Goal: Task Accomplishment & Management: Manage account settings

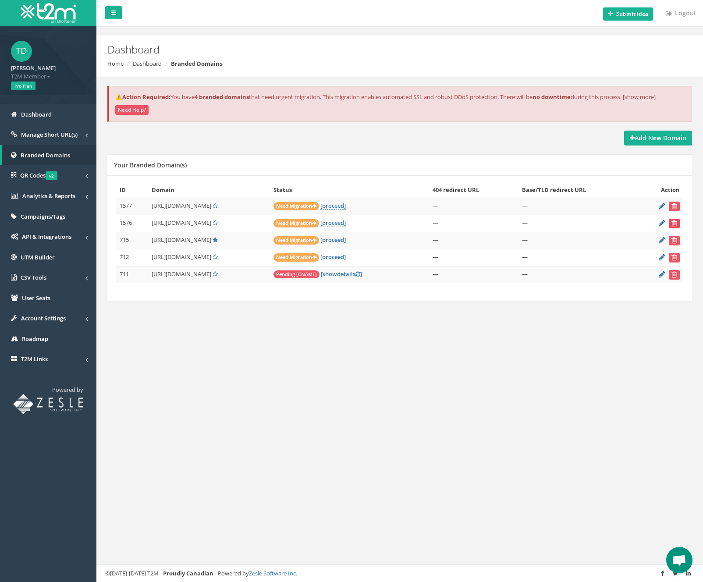
click at [676, 222] on icon "submit" at bounding box center [675, 222] width 6 height 5
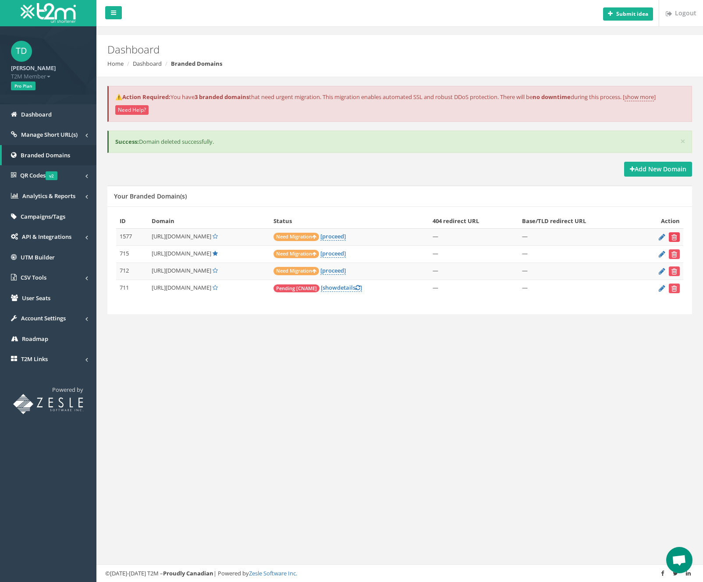
click at [679, 235] on button "submit" at bounding box center [674, 237] width 11 height 10
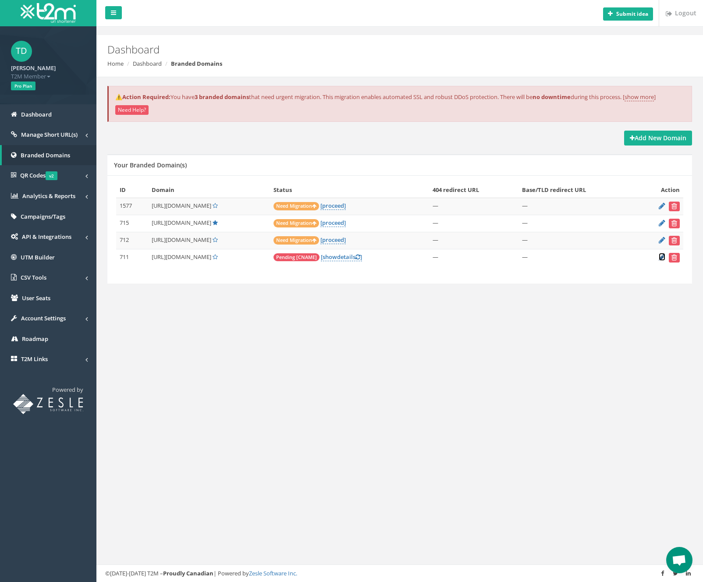
click at [663, 257] on icon at bounding box center [662, 257] width 7 height 6
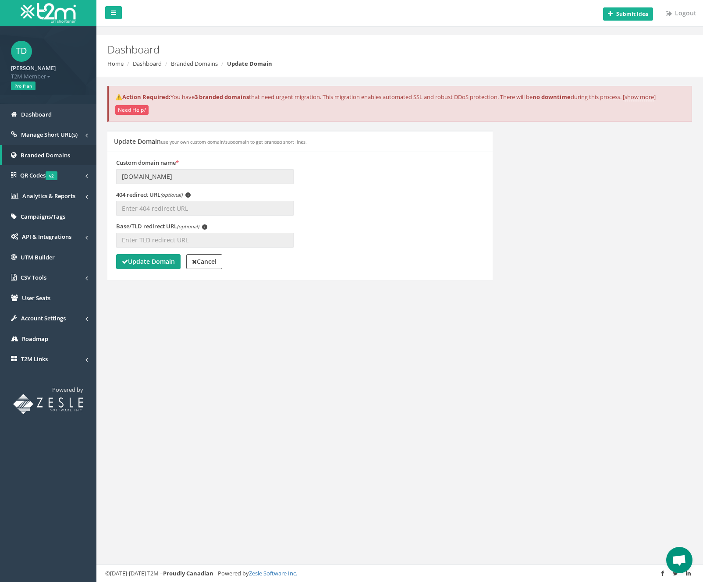
click at [156, 260] on strong "Update Domain" at bounding box center [148, 261] width 53 height 8
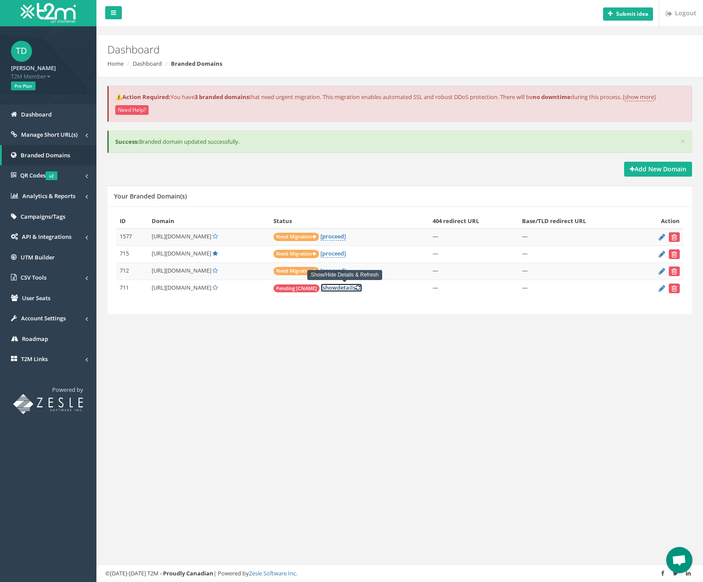
click at [341, 288] on link "[ show details ]" at bounding box center [341, 288] width 41 height 8
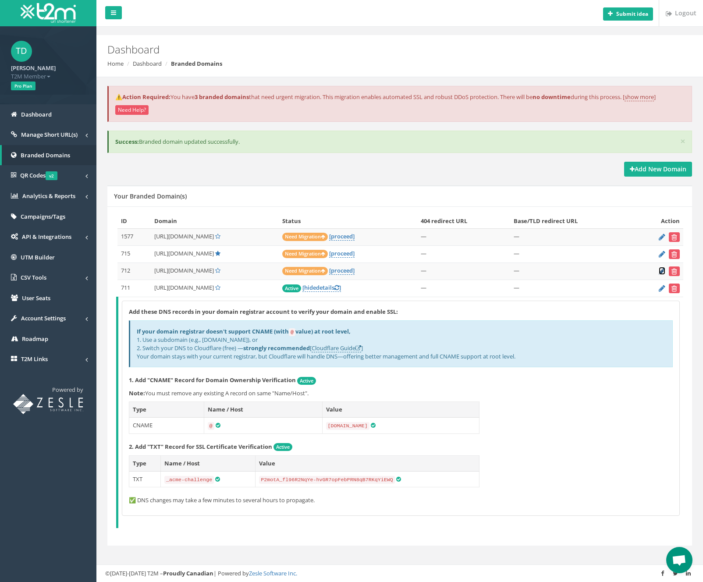
click at [661, 270] on icon at bounding box center [662, 271] width 7 height 6
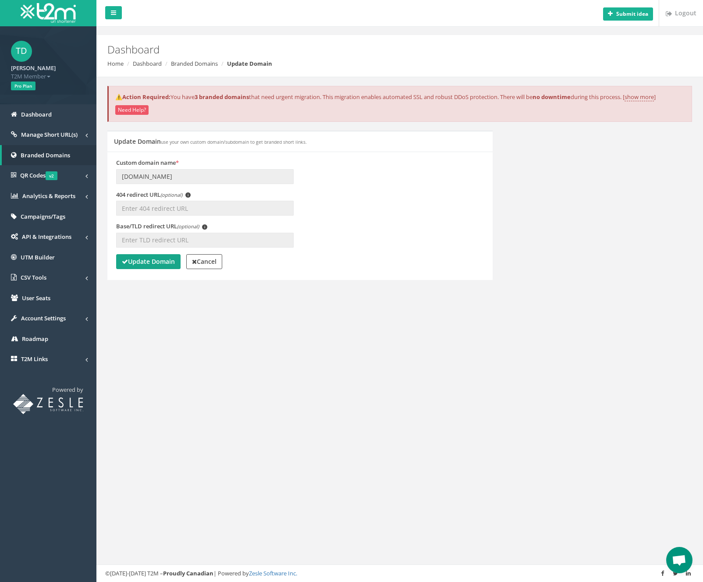
click at [150, 260] on strong "Update Domain" at bounding box center [148, 261] width 53 height 8
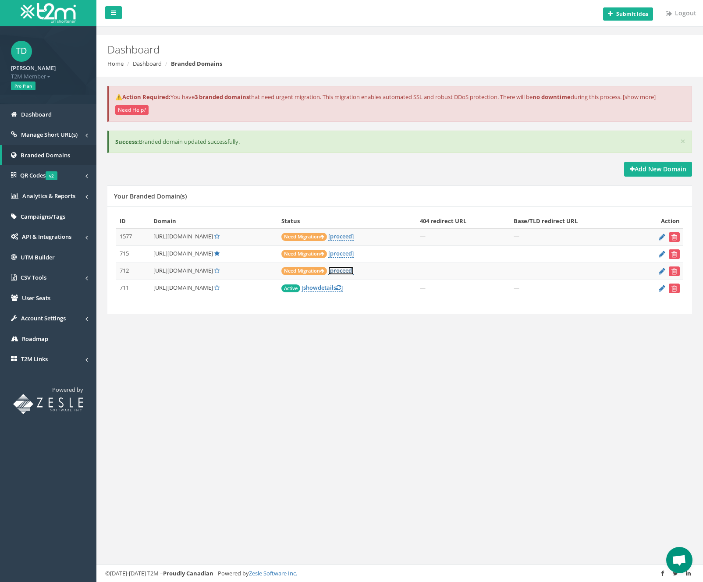
click at [348, 271] on link "[proceed]" at bounding box center [340, 271] width 25 height 8
click at [664, 270] on icon at bounding box center [662, 271] width 7 height 6
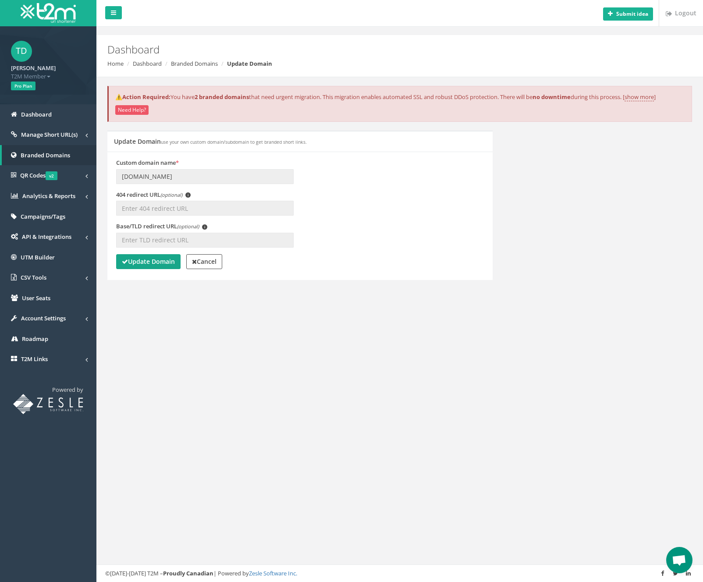
click at [146, 263] on strong "Update Domain" at bounding box center [148, 261] width 53 height 8
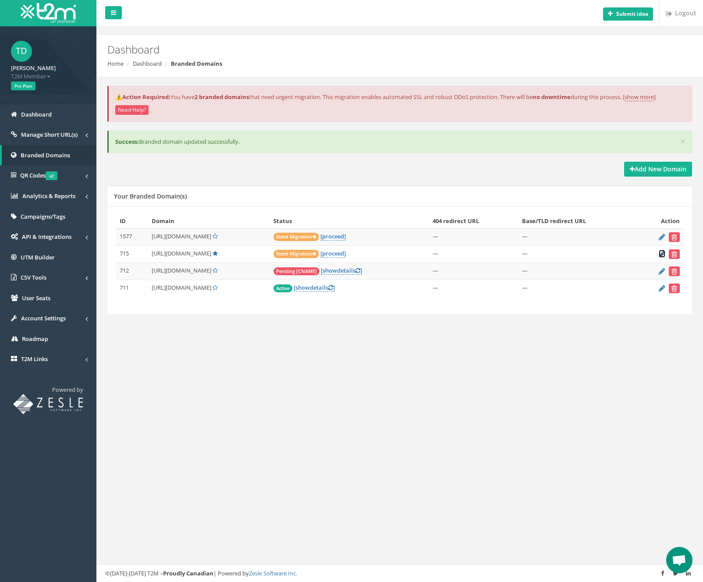
click at [661, 252] on icon at bounding box center [662, 254] width 7 height 6
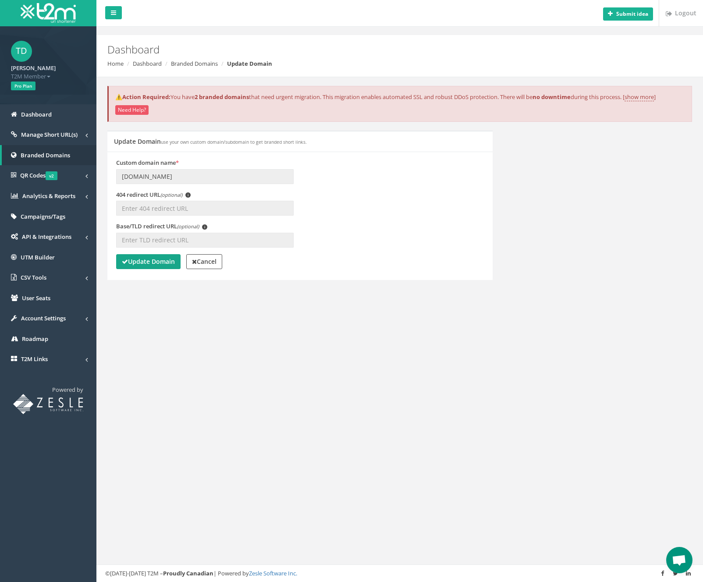
click at [149, 263] on strong "Update Domain" at bounding box center [148, 261] width 53 height 8
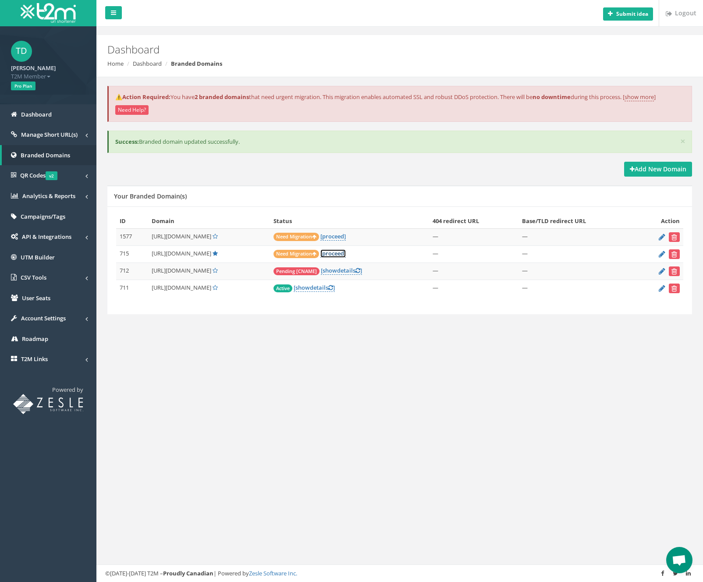
click at [338, 256] on link "[proceed]" at bounding box center [332, 253] width 25 height 8
click at [674, 237] on icon "submit" at bounding box center [675, 237] width 6 height 5
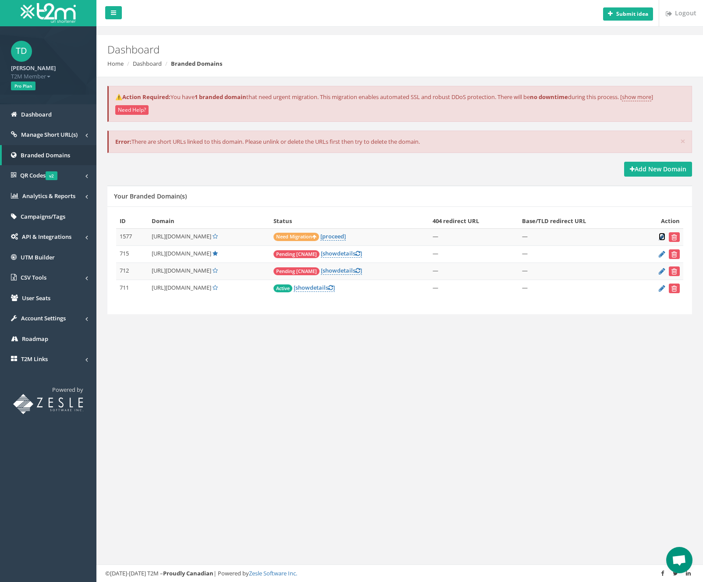
click at [661, 236] on icon at bounding box center [662, 237] width 7 height 6
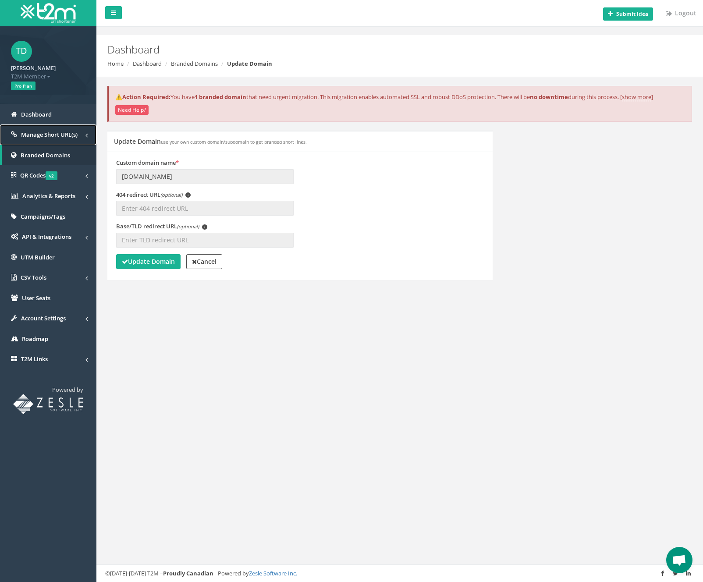
click at [43, 131] on span "Manage Short URL(s)" at bounding box center [49, 135] width 57 height 8
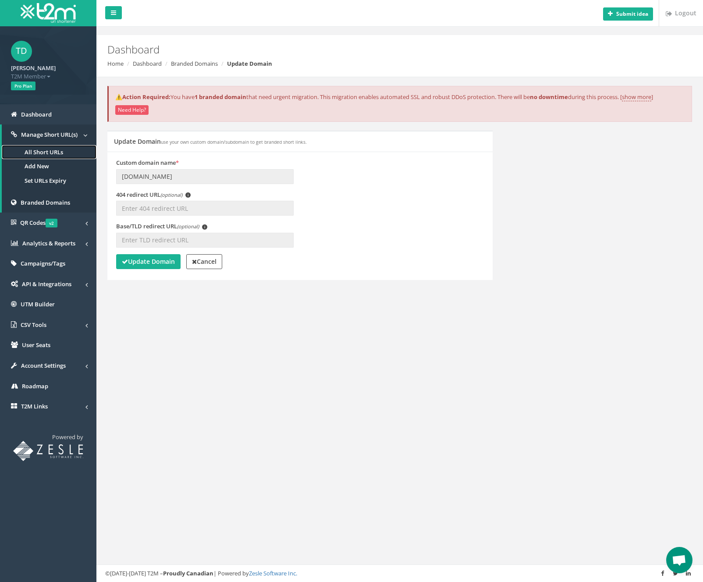
click at [35, 153] on link "All Short URLs" at bounding box center [49, 152] width 95 height 14
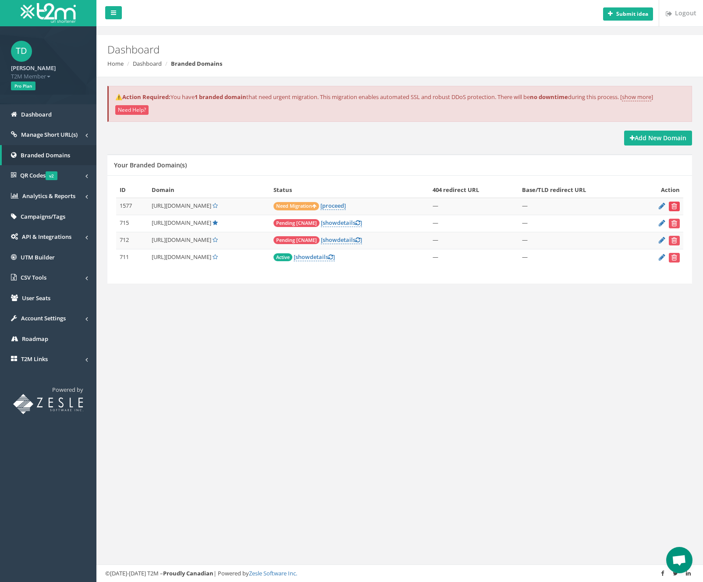
click at [672, 205] on icon "submit" at bounding box center [675, 205] width 6 height 5
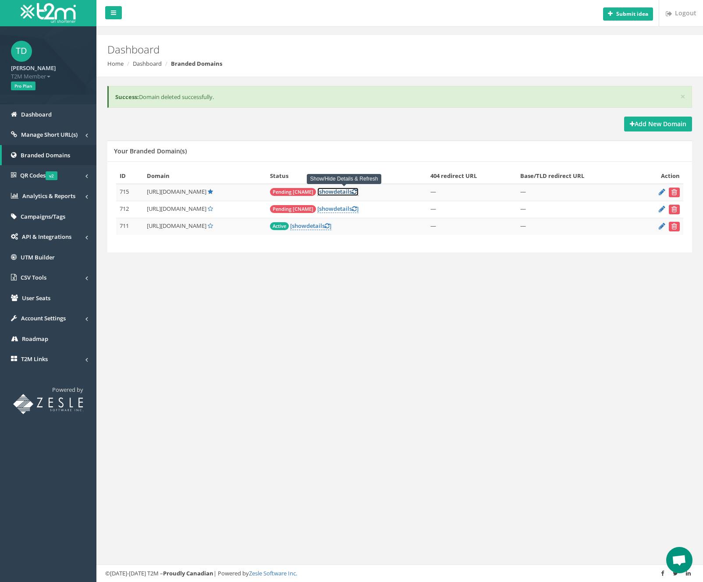
click at [345, 190] on link "[ show details ]" at bounding box center [337, 192] width 41 height 8
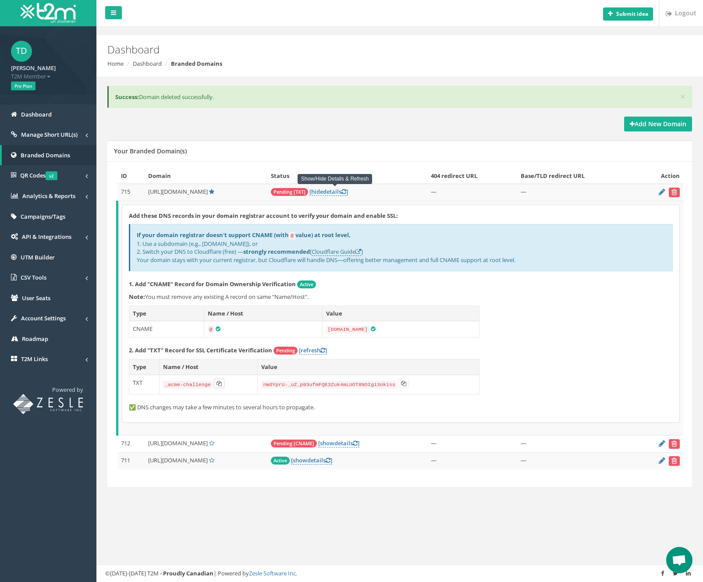
click at [217, 381] on icon at bounding box center [219, 383] width 5 height 5
click at [402, 383] on icon at bounding box center [403, 383] width 5 height 5
click at [343, 193] on link "[ hide details ]" at bounding box center [328, 192] width 39 height 8
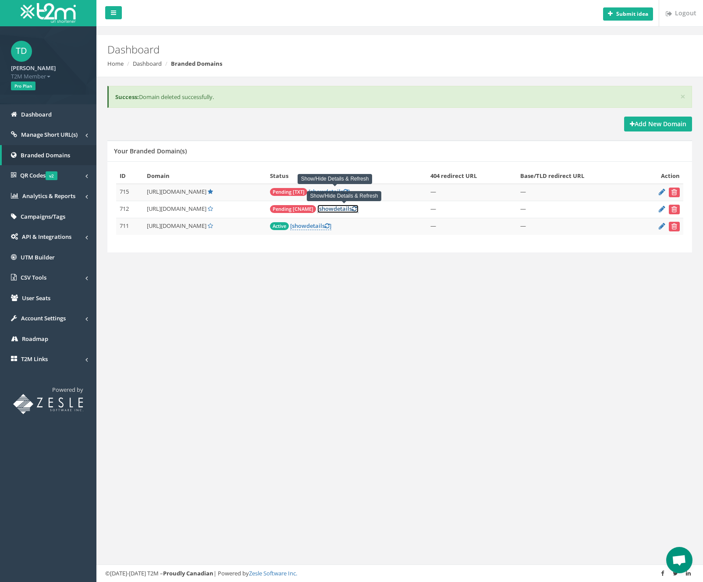
click at [343, 213] on link "[ show details ]" at bounding box center [337, 209] width 41 height 8
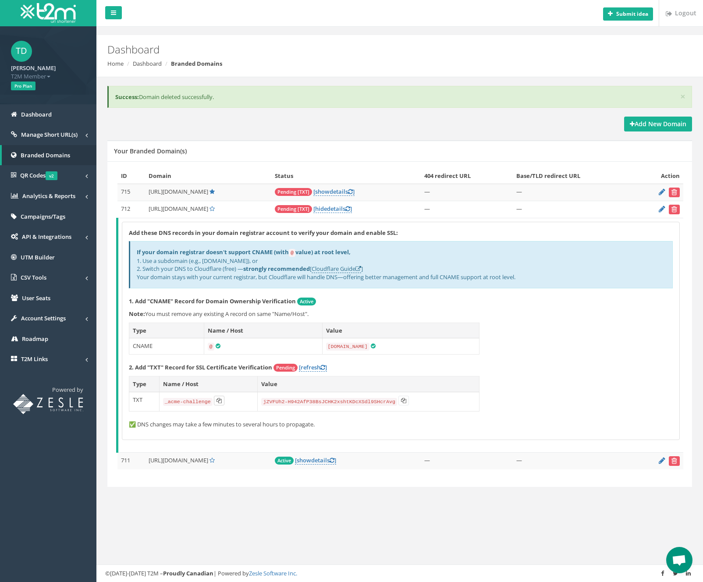
click at [215, 397] on button at bounding box center [219, 401] width 11 height 10
click at [404, 399] on icon at bounding box center [403, 400] width 5 height 5
click at [336, 206] on link "[ hide details ]" at bounding box center [332, 209] width 39 height 8
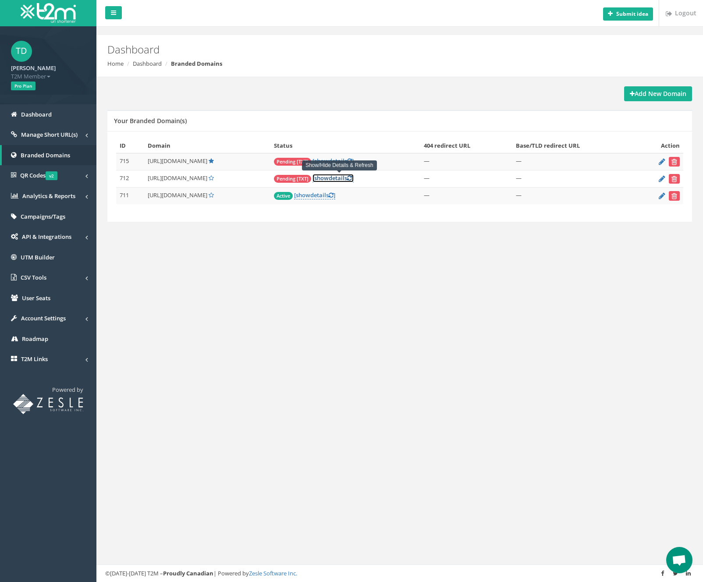
click at [352, 178] on icon at bounding box center [349, 178] width 5 height 6
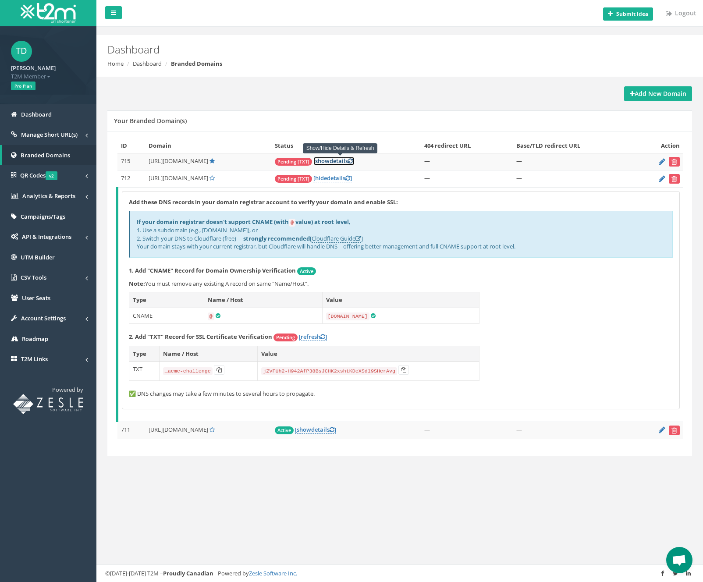
click at [355, 157] on link "[ show details ]" at bounding box center [333, 161] width 41 height 8
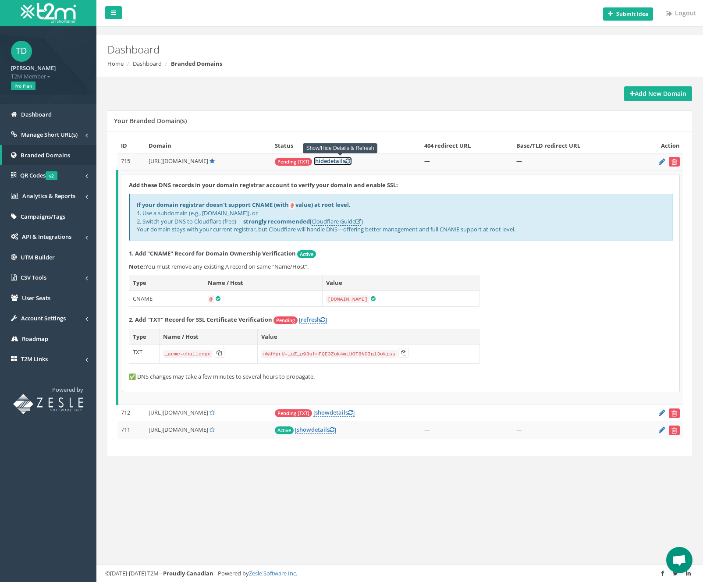
click at [332, 160] on link "[ hide details ]" at bounding box center [332, 161] width 39 height 8
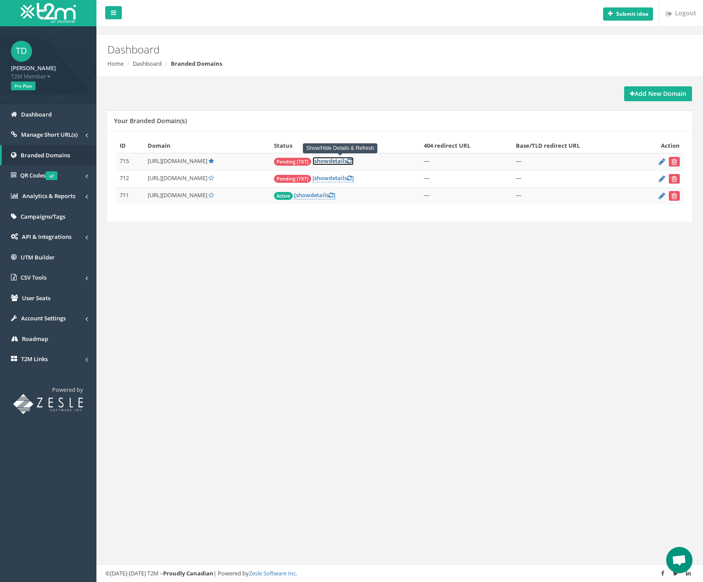
click at [352, 162] on icon at bounding box center [349, 161] width 5 height 6
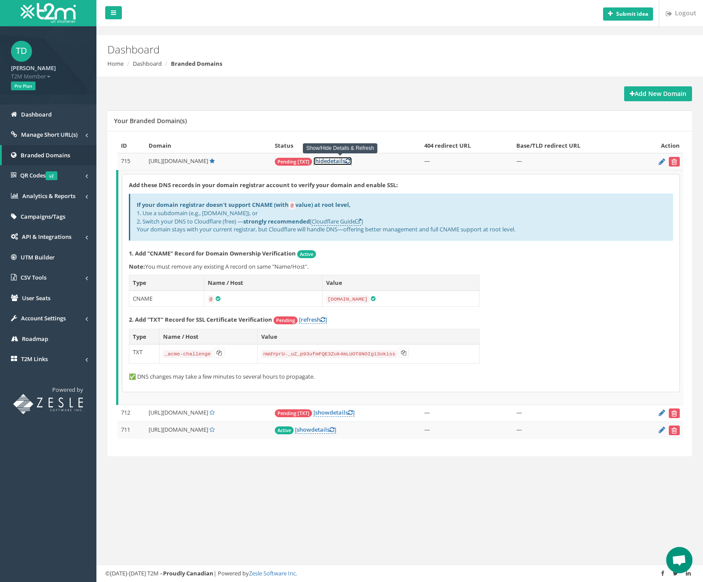
click at [334, 160] on link "[ hide details ]" at bounding box center [332, 161] width 39 height 8
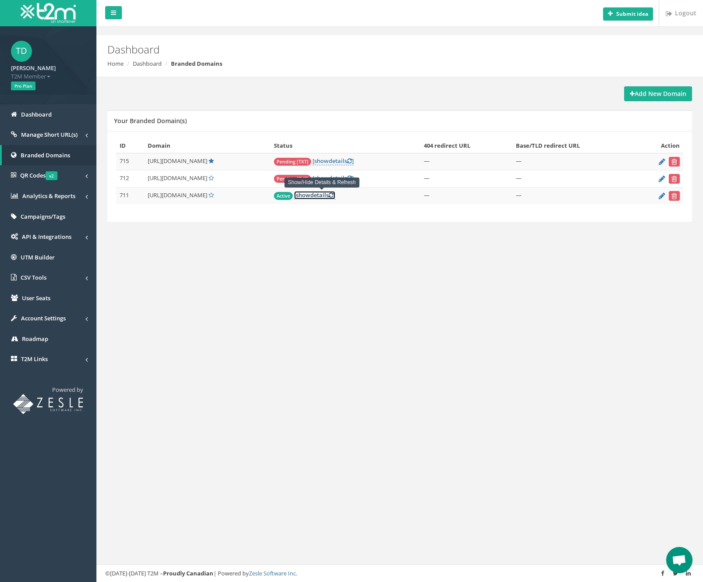
click at [325, 195] on link "[ show details ]" at bounding box center [314, 195] width 41 height 8
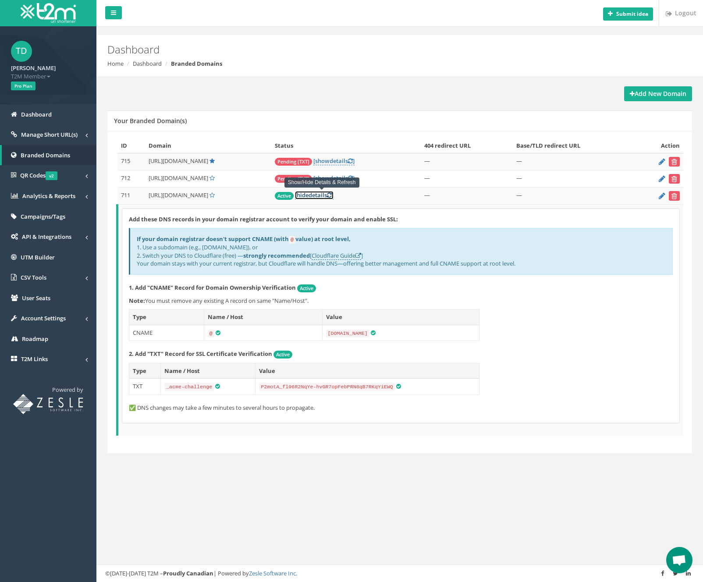
click at [332, 197] on icon at bounding box center [329, 195] width 5 height 6
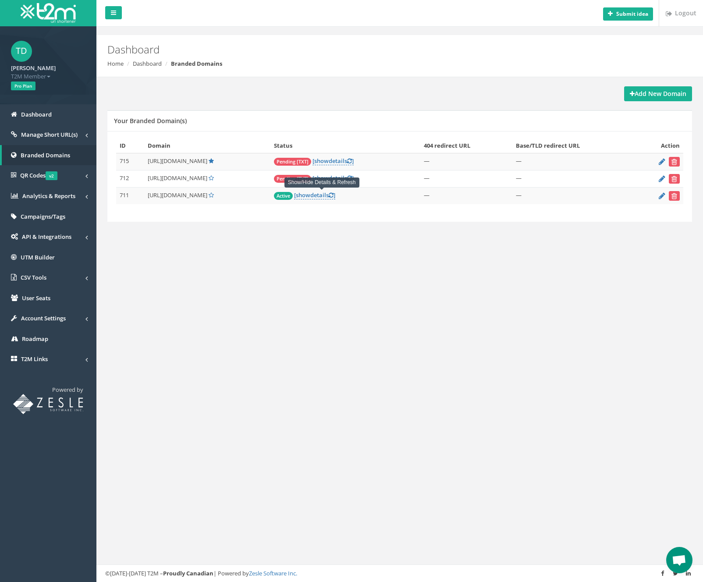
click at [333, 156] on td "Pending [TXT] [ show details ]" at bounding box center [345, 161] width 150 height 17
click at [327, 162] on span "show" at bounding box center [321, 161] width 14 height 8
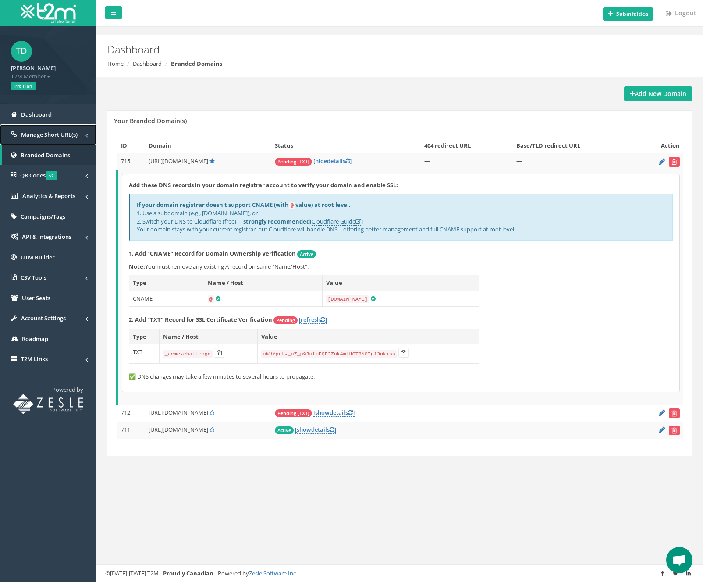
click at [44, 139] on link "Manage Short URL(s)" at bounding box center [48, 134] width 96 height 21
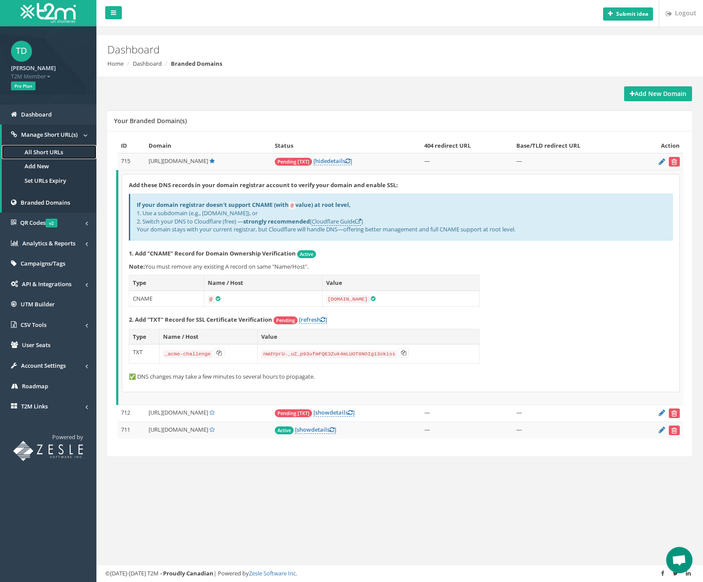
click at [44, 154] on link "All Short URLs" at bounding box center [49, 152] width 95 height 14
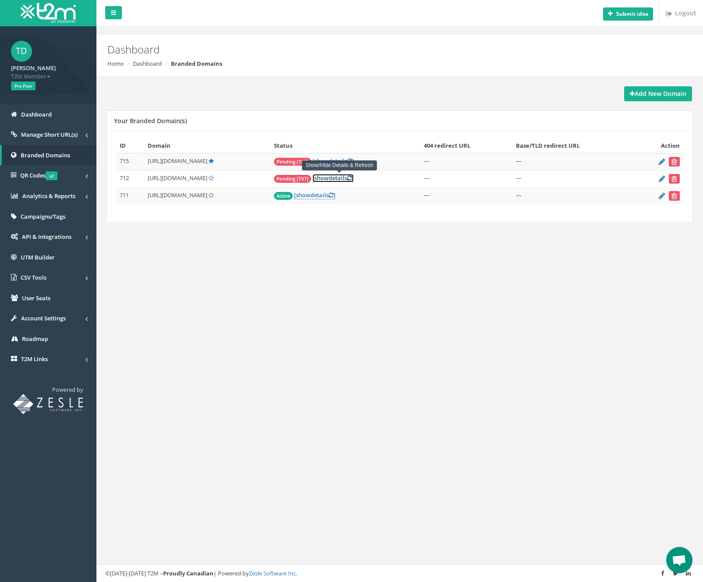
click at [352, 178] on icon at bounding box center [349, 178] width 5 height 6
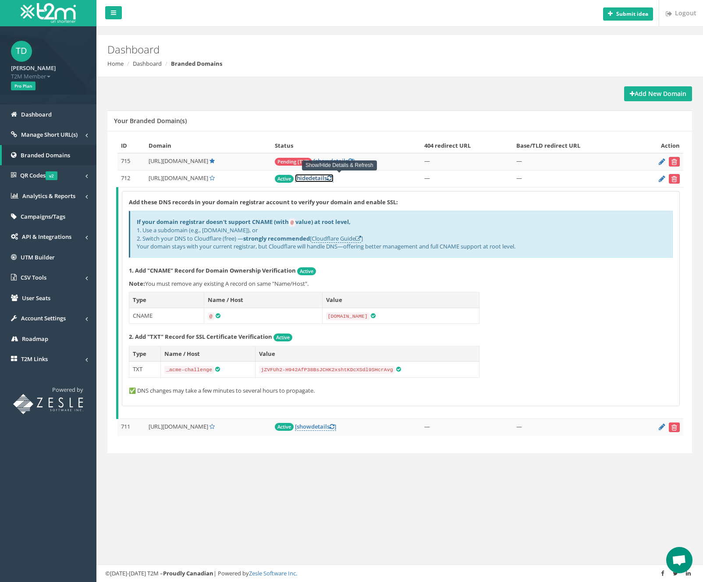
click at [323, 176] on link "[ hide details ]" at bounding box center [314, 178] width 39 height 8
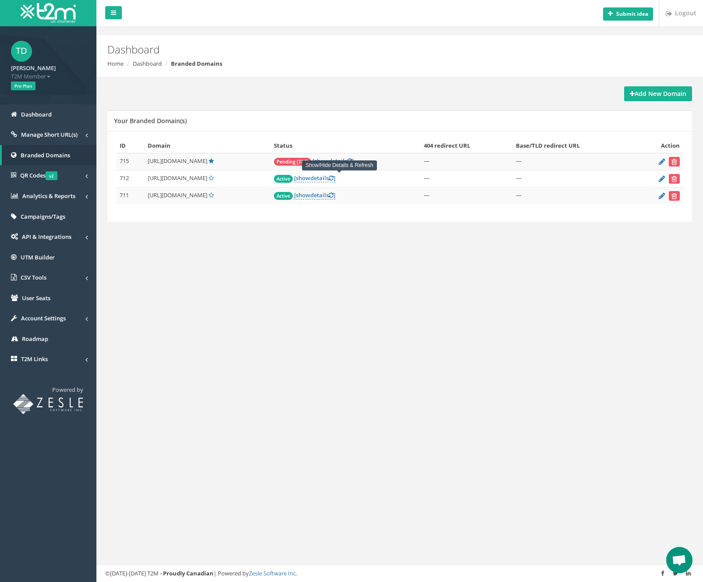
click at [374, 128] on div "Your Branded Domain(s)" at bounding box center [399, 120] width 585 height 21
click at [352, 160] on icon at bounding box center [349, 161] width 5 height 6
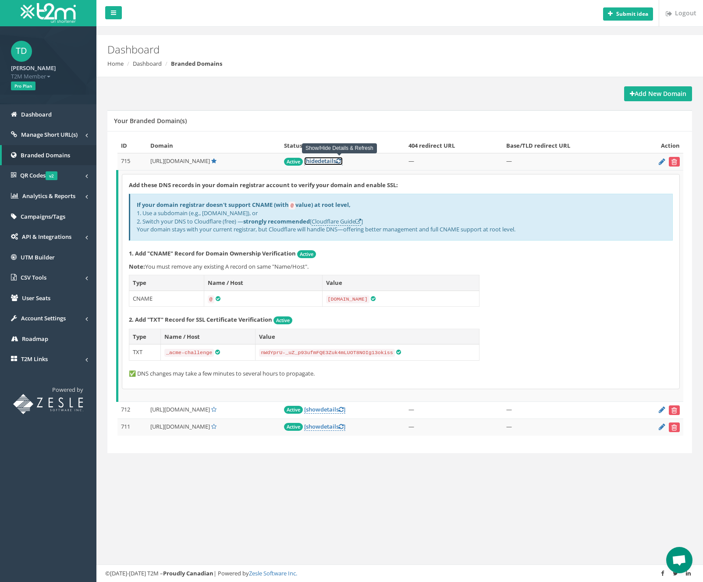
click at [329, 160] on link "[ hide details ]" at bounding box center [323, 161] width 39 height 8
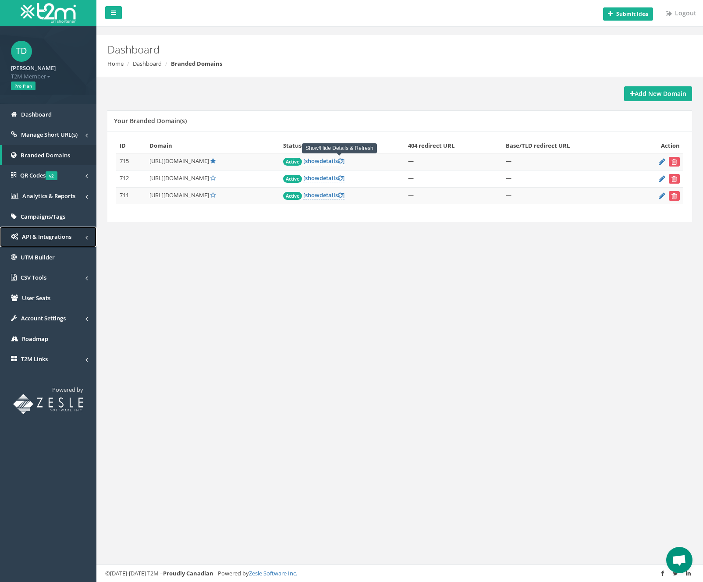
click at [46, 239] on span "API & Integrations" at bounding box center [47, 237] width 50 height 8
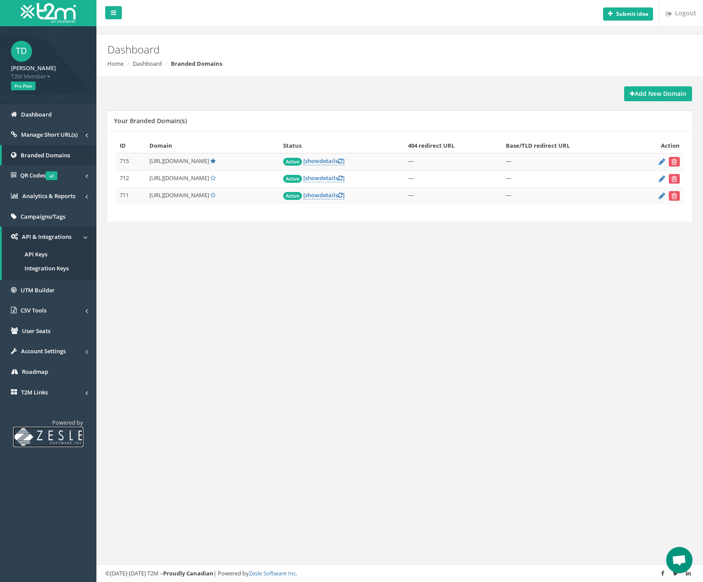
click at [60, 433] on img at bounding box center [48, 437] width 70 height 20
click at [31, 309] on span "CSV Tools" at bounding box center [34, 310] width 26 height 8
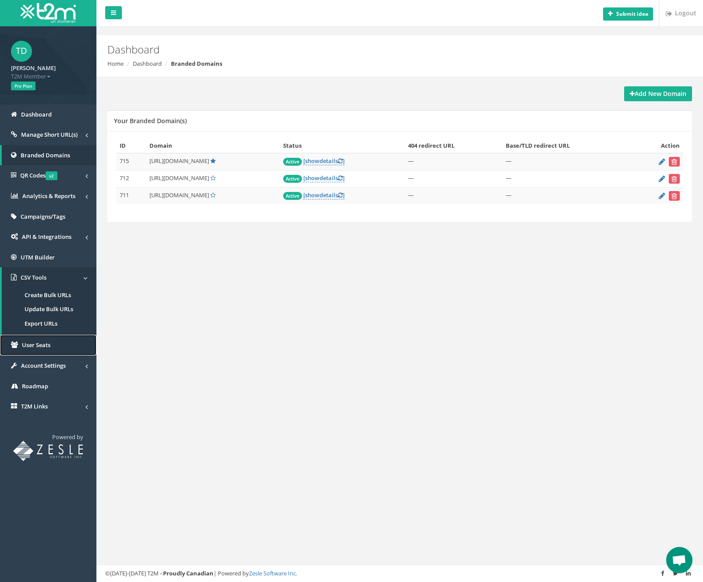
click at [43, 345] on span "User Seats" at bounding box center [36, 345] width 28 height 8
